Goal: Task Accomplishment & Management: Complete application form

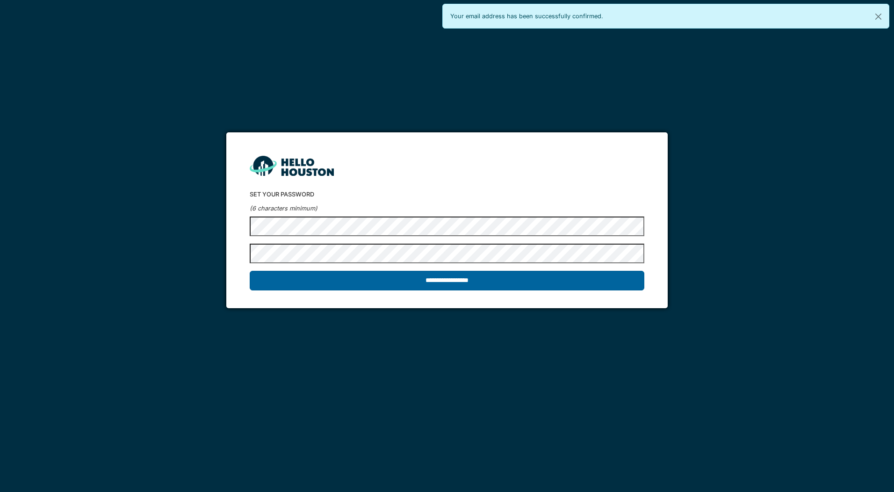
click at [451, 285] on input "**********" at bounding box center [447, 281] width 394 height 20
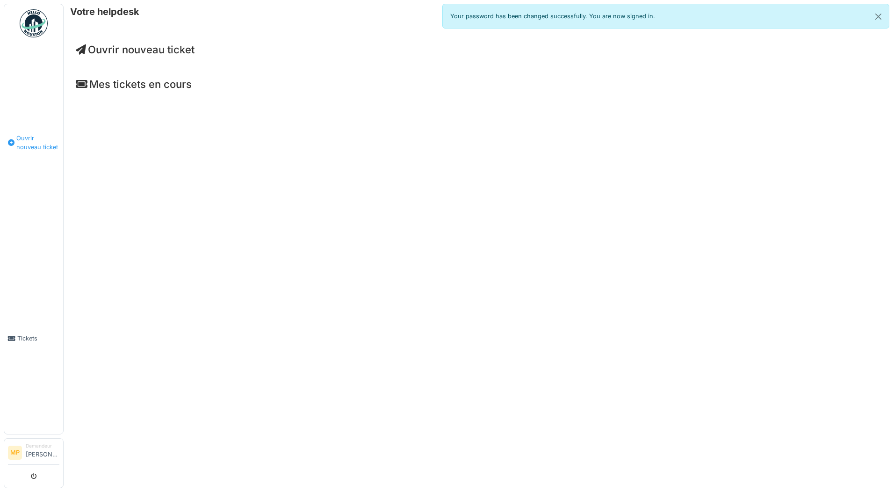
click at [32, 143] on span "Ouvrir nouveau ticket" at bounding box center [37, 143] width 43 height 18
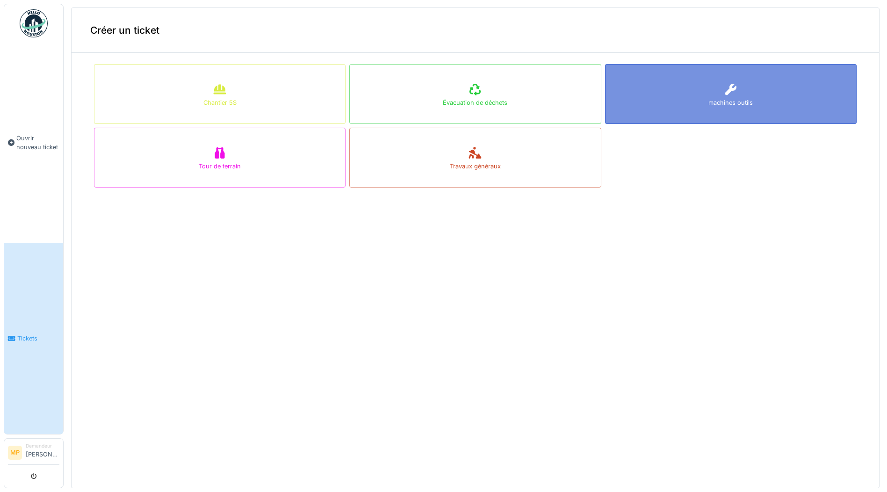
click at [658, 105] on div "machines outils" at bounding box center [731, 94] width 252 height 60
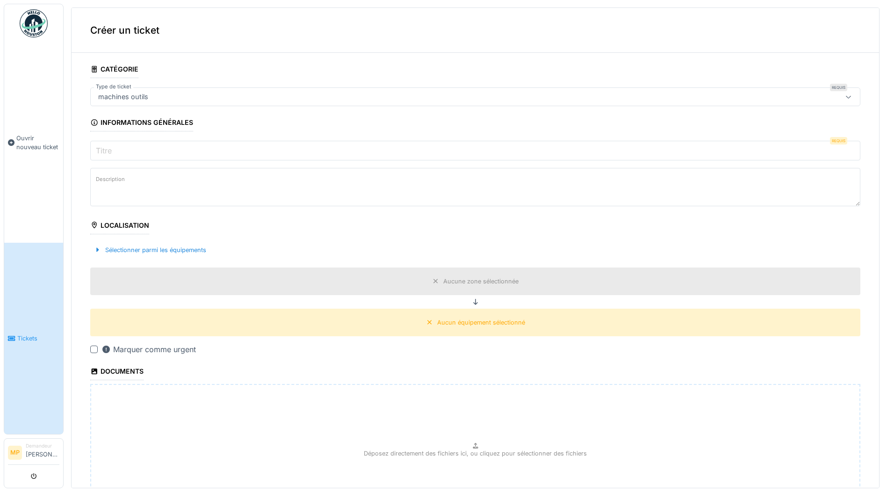
click at [131, 151] on input "Titre" at bounding box center [475, 151] width 770 height 20
click at [157, 252] on div "Sélectionner parmi les équipements" at bounding box center [150, 250] width 120 height 13
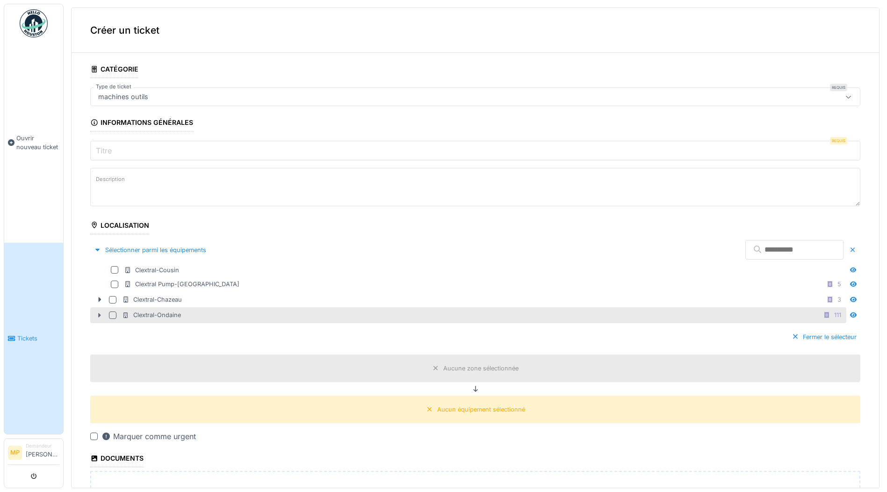
click at [98, 315] on icon at bounding box center [99, 315] width 7 height 6
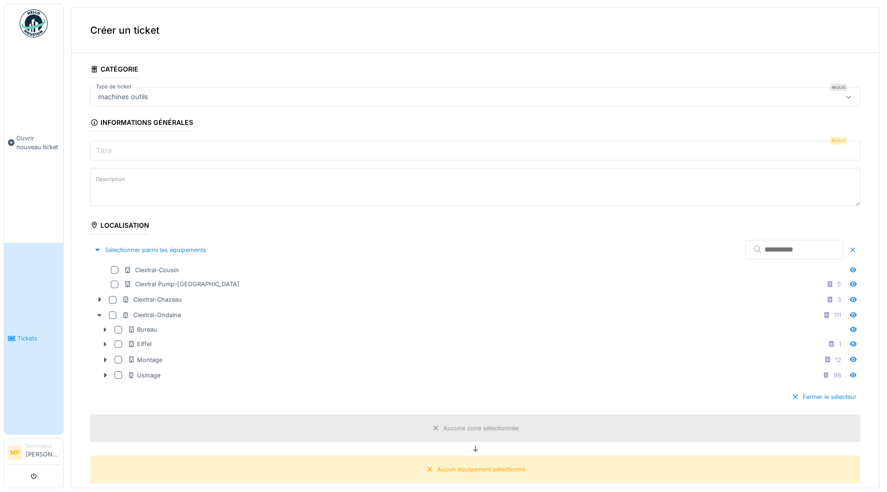
click at [745, 245] on input "text" at bounding box center [794, 250] width 98 height 20
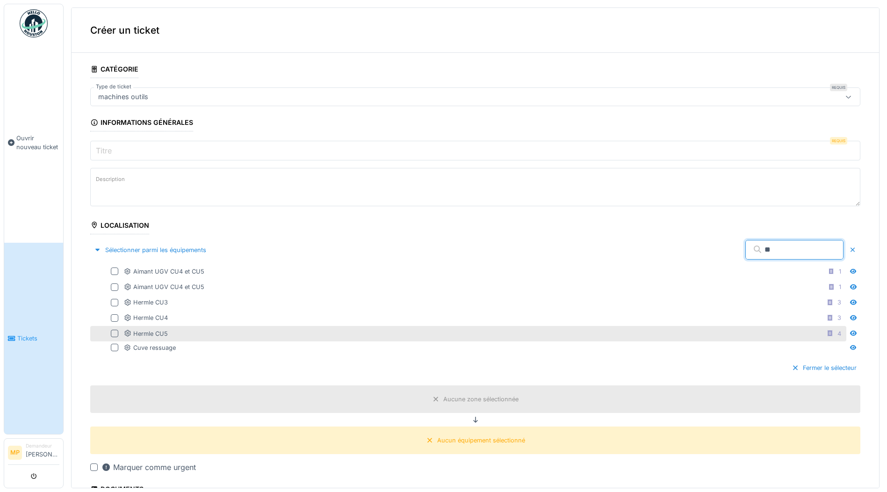
type input "**"
click at [113, 333] on div at bounding box center [114, 333] width 7 height 7
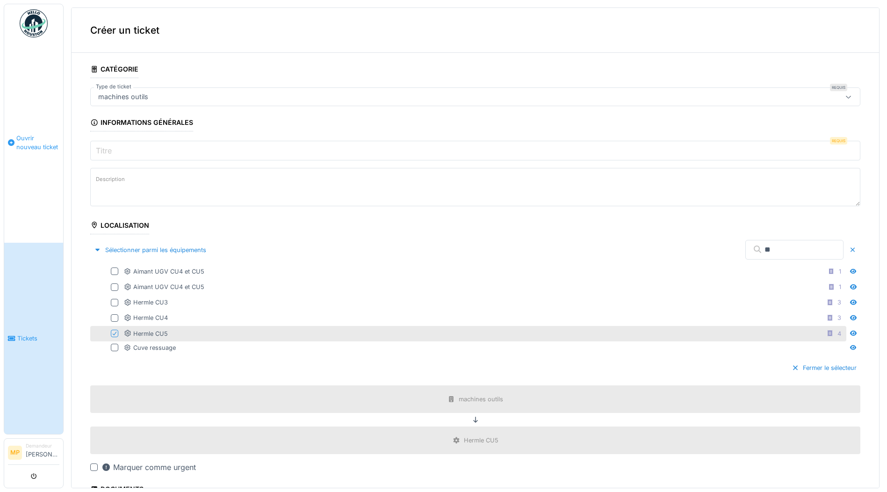
click at [25, 182] on link "Ouvrir nouveau ticket" at bounding box center [33, 143] width 59 height 200
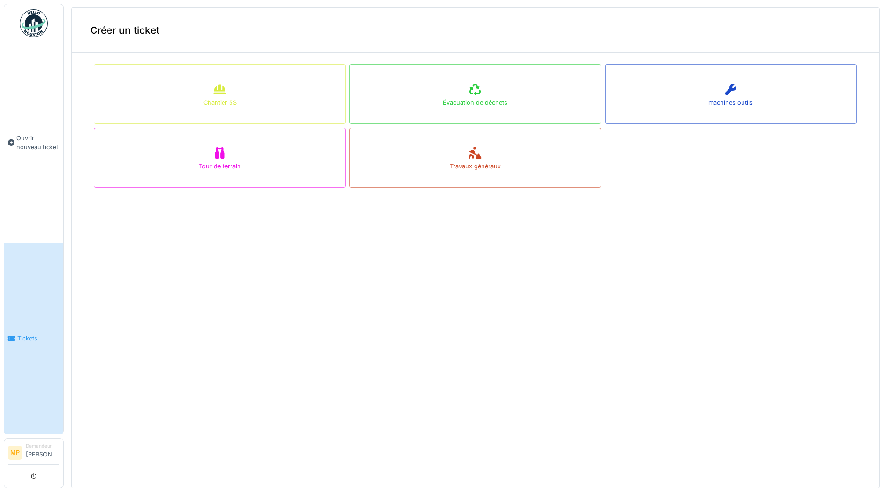
click at [29, 283] on link "Tickets" at bounding box center [33, 338] width 59 height 191
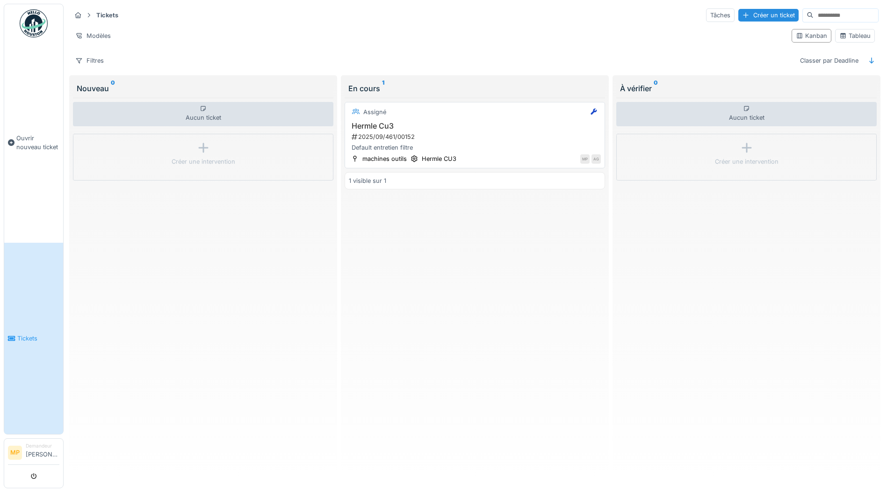
click at [469, 125] on h3 "Hermle Cu3" at bounding box center [475, 126] width 252 height 9
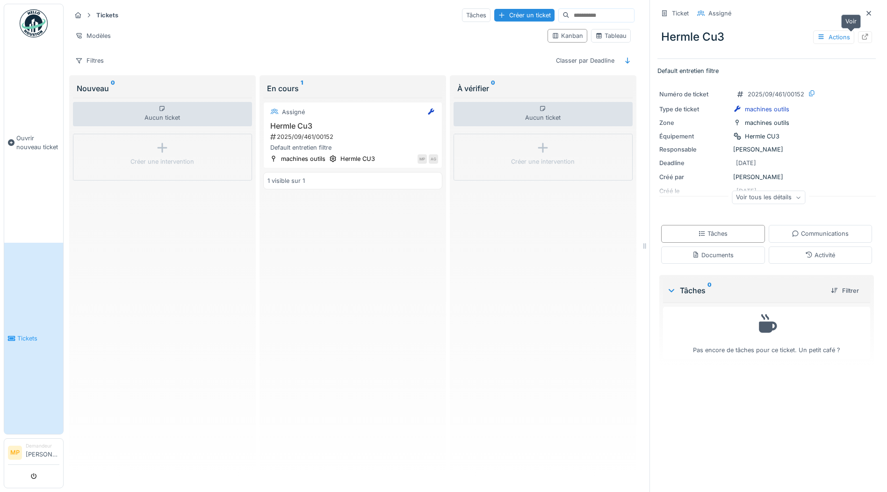
click at [861, 40] on icon at bounding box center [864, 37] width 7 height 6
